Goal: Transaction & Acquisition: Purchase product/service

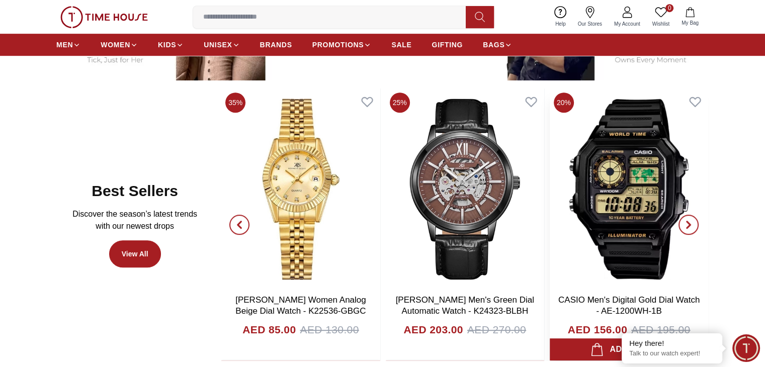
scroll to position [604, 0]
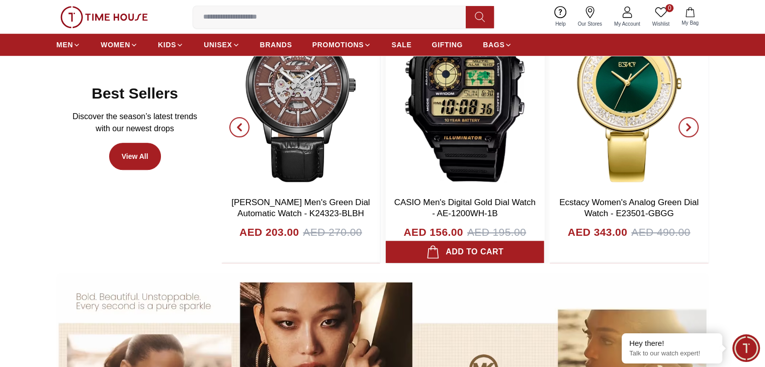
click at [484, 212] on link "CASIO Men's Digital Gold Dial Watch - AE-1200WH-1B" at bounding box center [464, 208] width 141 height 21
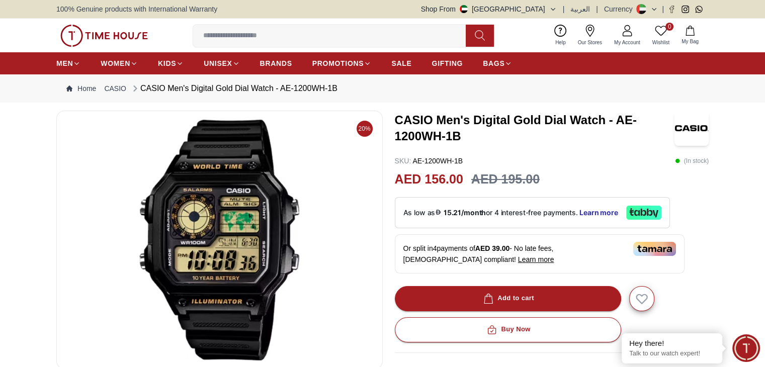
click at [699, 127] on img at bounding box center [691, 128] width 34 height 35
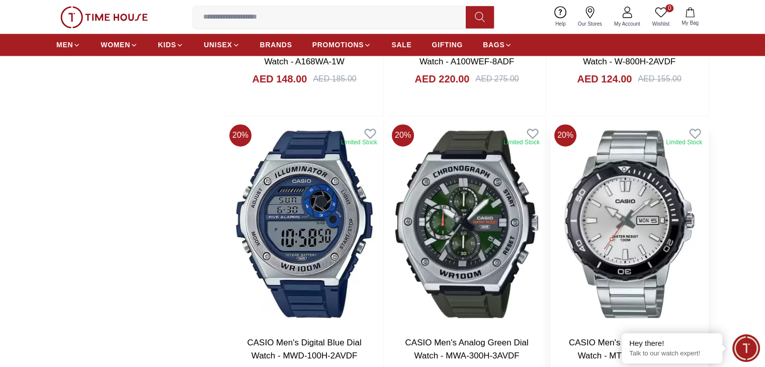
scroll to position [1660, 0]
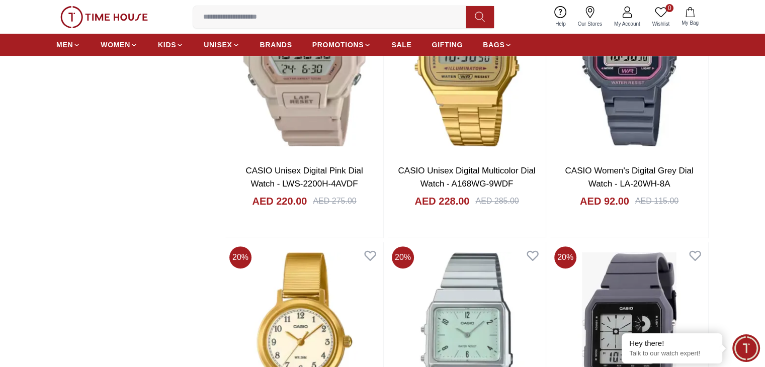
scroll to position [4225, 0]
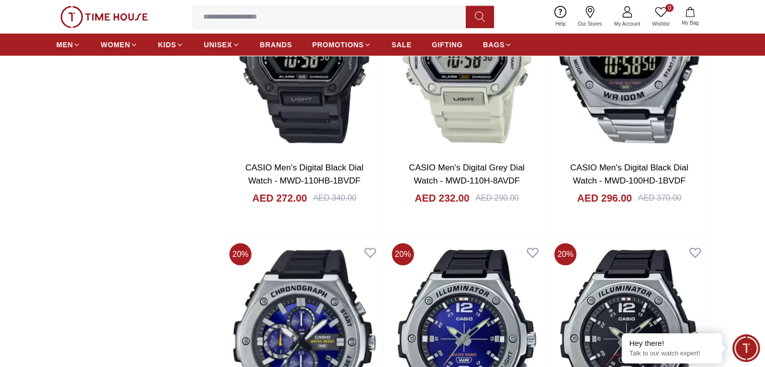
scroll to position [6739, 0]
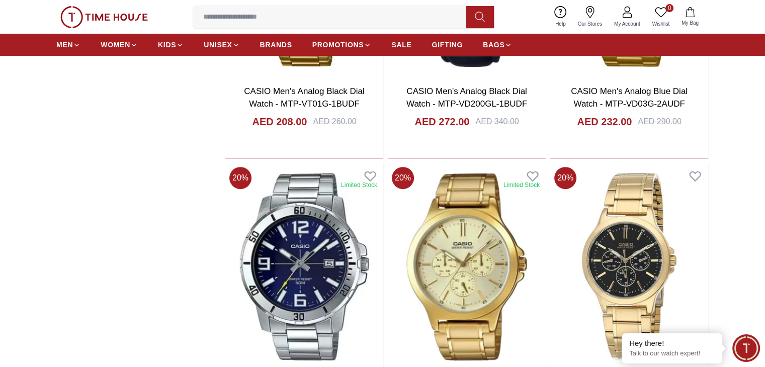
scroll to position [7996, 0]
